Goal: Task Accomplishment & Management: Manage account settings

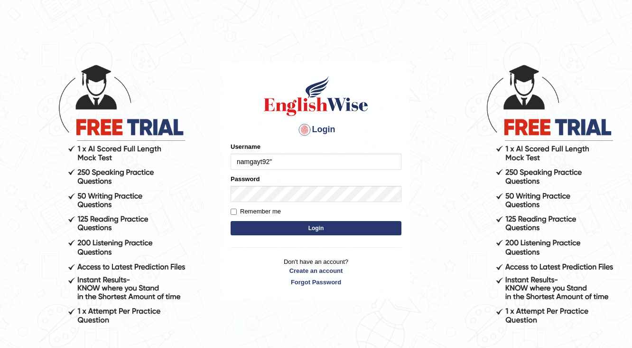
type input "namgayt92"
type input "0"
